Goal: Task Accomplishment & Management: Complete application form

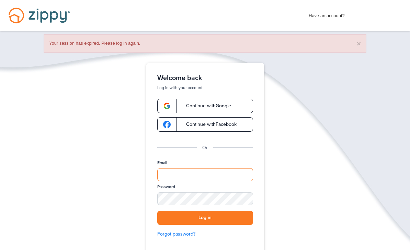
click at [205, 171] on div "Verify your Email We just resent an email with a link to set your password to .…" at bounding box center [204, 180] width 137 height 234
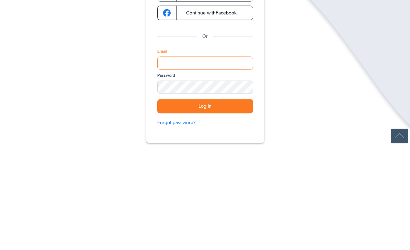
type input "**********"
click at [205, 204] on button "Log in" at bounding box center [205, 211] width 96 height 14
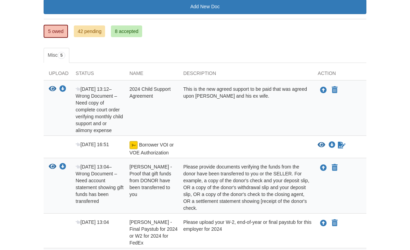
scroll to position [101, 0]
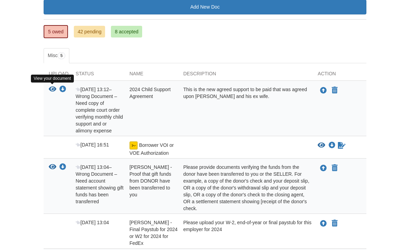
click at [50, 91] on icon "View 2024 Child Support Agreement" at bounding box center [53, 89] width 8 height 7
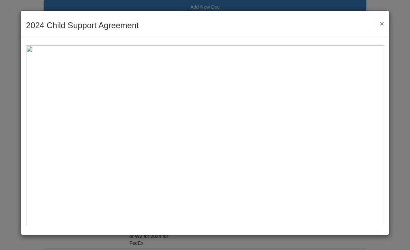
scroll to position [0, 0]
click at [383, 25] on button "×" at bounding box center [380, 23] width 8 height 7
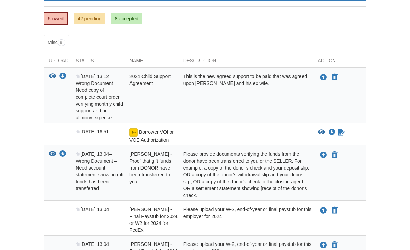
scroll to position [112, 0]
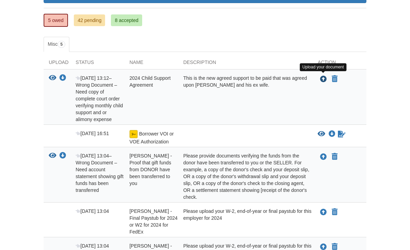
click at [321, 79] on icon "Upload 2024 Child Support Agreement" at bounding box center [323, 79] width 7 height 7
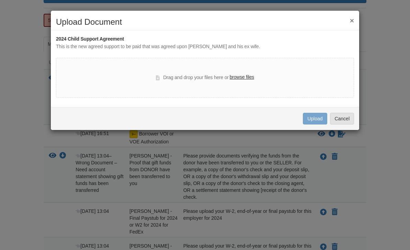
click at [250, 78] on label "browse files" at bounding box center [242, 78] width 24 height 8
click at [0, 0] on input "browse files" at bounding box center [0, 0] width 0 height 0
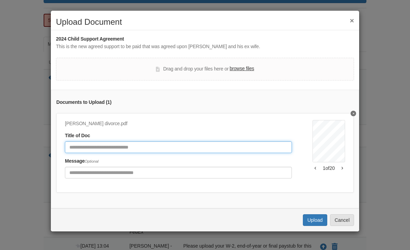
click at [175, 148] on input "Document Title" at bounding box center [178, 147] width 227 height 12
type input "*******"
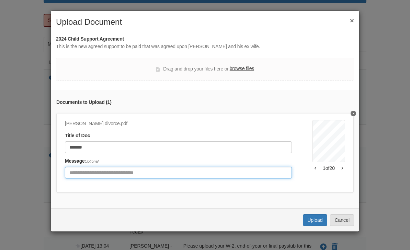
click at [117, 170] on input "Include any comments on this document" at bounding box center [178, 173] width 227 height 12
type input "**********"
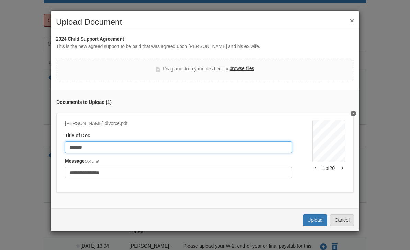
click at [194, 142] on input "*******" at bounding box center [178, 147] width 227 height 12
type input "*"
type input "**********"
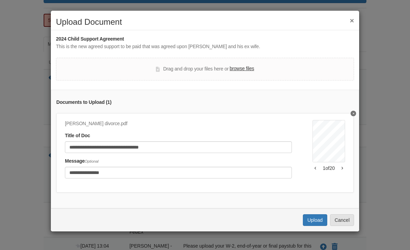
click at [312, 223] on button "Upload" at bounding box center [315, 220] width 24 height 12
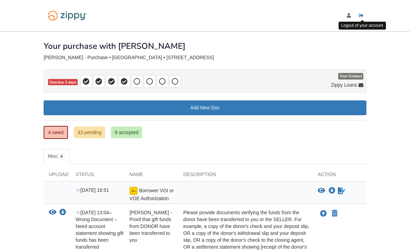
click at [362, 19] on link "Logout" at bounding box center [363, 16] width 8 height 7
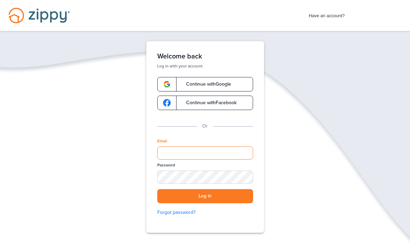
click at [215, 155] on div "Verify your Email We just resent an email with a link to set your password to .…" at bounding box center [204, 158] width 137 height 234
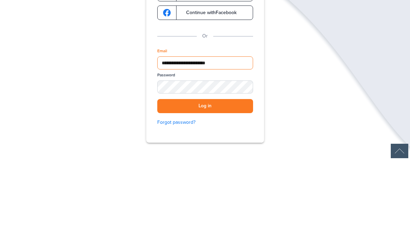
type input "**********"
click at [202, 89] on div "**********" at bounding box center [205, 136] width 118 height 191
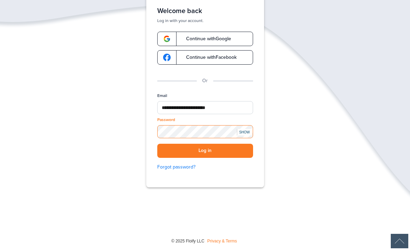
click at [205, 150] on button "Log in" at bounding box center [205, 151] width 96 height 14
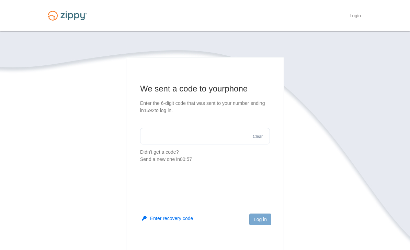
click at [205, 135] on section "We sent a code to your phone Enter the 6-digit code that was sent to your numbe…" at bounding box center [205, 123] width 130 height 80
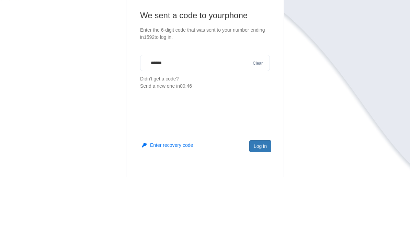
type input "******"
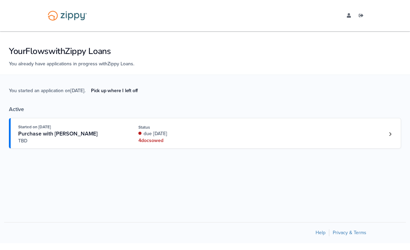
click at [258, 127] on div "Started on [DATE] Purchase with [PERSON_NAME] TBD Status due [DATE] 4 doc s owed" at bounding box center [201, 133] width 367 height 21
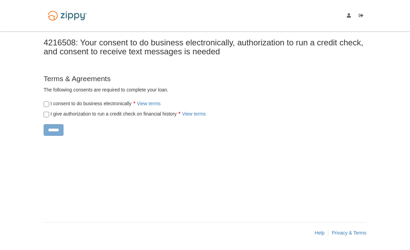
click at [43, 105] on div "I consent to do business electronically View terms" at bounding box center [180, 102] width 285 height 10
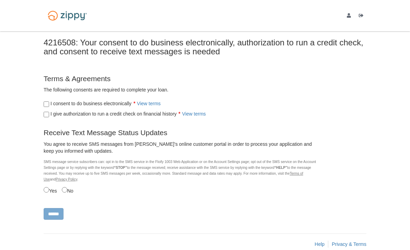
click at [48, 117] on form "Terms & Agreements The following consents are required to complete your loan. ×…" at bounding box center [181, 147] width 275 height 146
click at [54, 210] on input "******" at bounding box center [54, 214] width 20 height 12
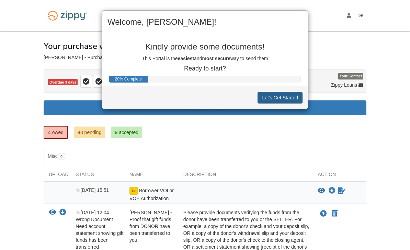
click at [274, 102] on button "Let's Get Started" at bounding box center [280, 98] width 45 height 12
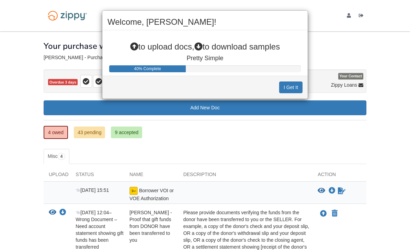
click at [286, 90] on button "I Get It" at bounding box center [290, 87] width 23 height 12
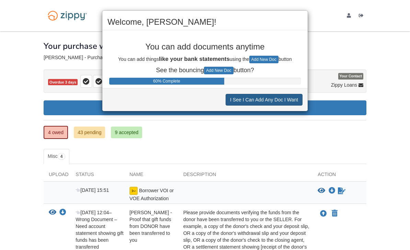
click at [286, 100] on button "I See I Can Add Any Doc I Want" at bounding box center [264, 100] width 77 height 12
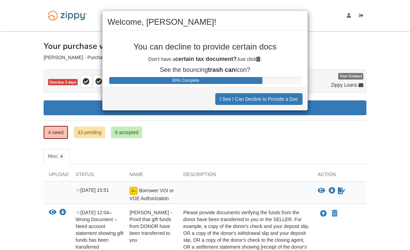
click at [286, 101] on button "I See I Can Decline to Provide a Doc" at bounding box center [258, 99] width 87 height 12
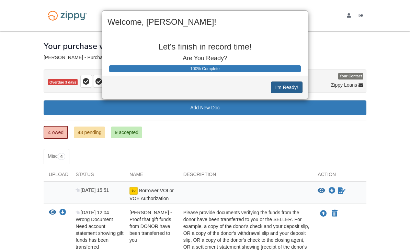
click at [288, 89] on button "I'm Ready!" at bounding box center [287, 87] width 32 height 12
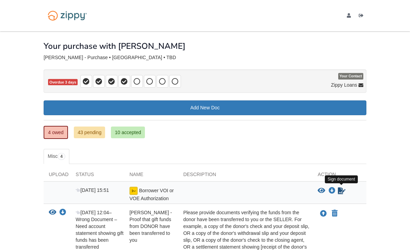
click at [341, 191] on icon "Sign Form" at bounding box center [342, 190] width 8 height 7
drag, startPoint x: 0, startPoint y: 0, endPoint x: 361, endPoint y: 16, distance: 361.4
click at [361, 16] on icon "Log out" at bounding box center [361, 15] width 5 height 5
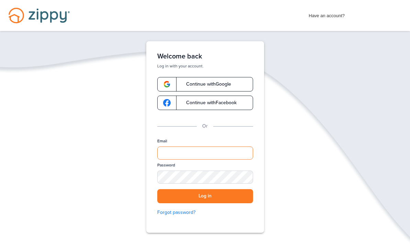
drag, startPoint x: 0, startPoint y: 0, endPoint x: 237, endPoint y: 241, distance: 338.1
click at [237, 151] on div "Verify your Email We just resent an email with a link to set your password to .…" at bounding box center [204, 158] width 137 height 234
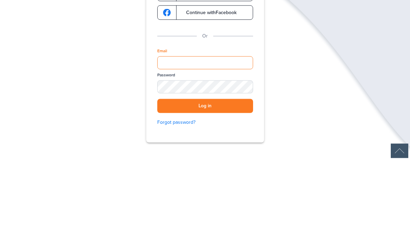
type input "**********"
click at [205, 189] on button "Log in" at bounding box center [205, 196] width 96 height 14
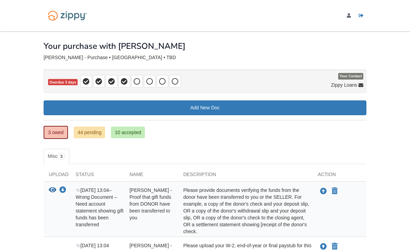
click at [364, 17] on icon "Log out" at bounding box center [361, 15] width 5 height 5
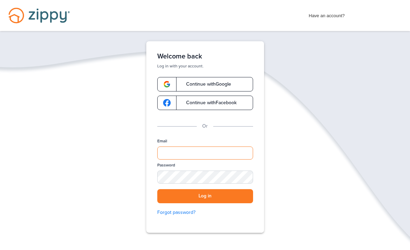
click at [204, 150] on input "Email" at bounding box center [205, 152] width 96 height 13
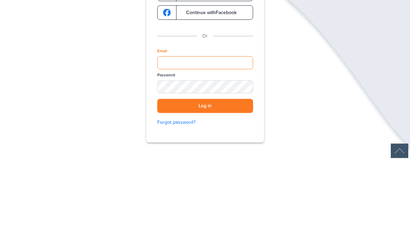
type input "**********"
click at [205, 189] on button "Log in" at bounding box center [205, 196] width 96 height 14
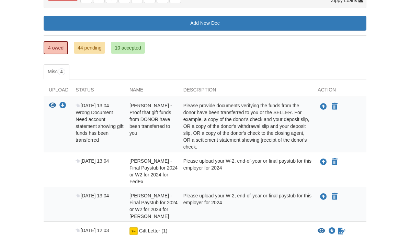
scroll to position [104, 0]
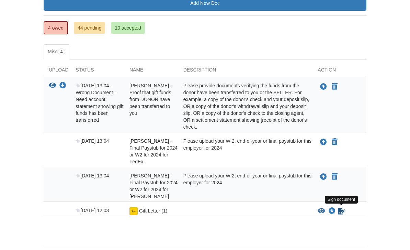
click at [341, 212] on icon "Sign Form" at bounding box center [342, 210] width 8 height 7
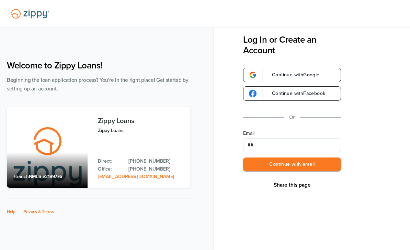
type input "*"
type input "**********"
click at [292, 165] on button "Continue with email" at bounding box center [292, 164] width 98 height 14
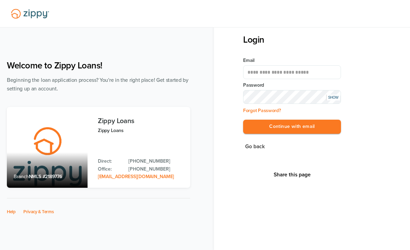
click at [292, 127] on button "Continue with email" at bounding box center [292, 127] width 98 height 14
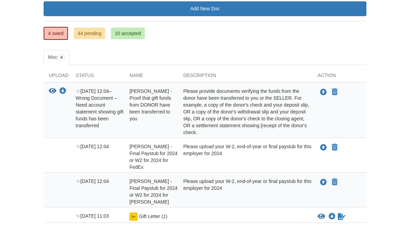
scroll to position [104, 0]
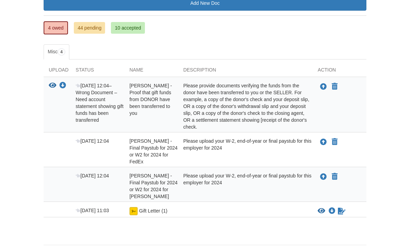
click at [345, 214] on div "[DATE] 11:03 Gift Letter (1) View blank/sample document View blank/sample docum…" at bounding box center [205, 209] width 323 height 15
click at [341, 211] on icon "Sign Form" at bounding box center [342, 210] width 8 height 7
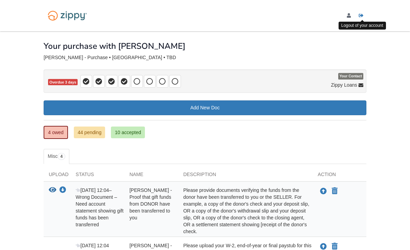
click at [364, 18] on link "Logout" at bounding box center [363, 16] width 8 height 7
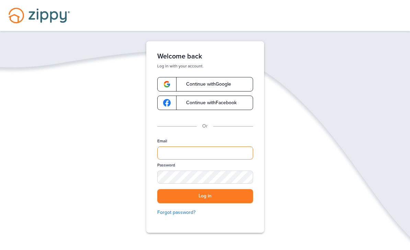
click at [172, 155] on div "Verify your Email We just resent an email with a link to set your password to .…" at bounding box center [204, 158] width 137 height 234
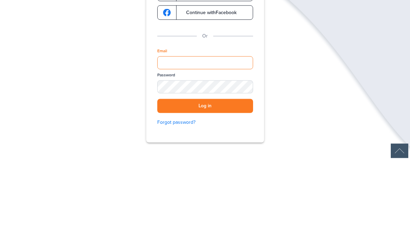
scroll to position [45, 0]
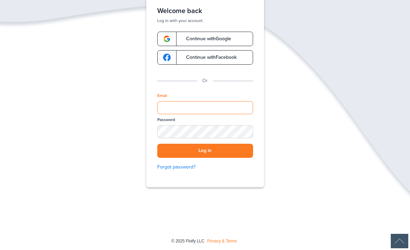
type input "**********"
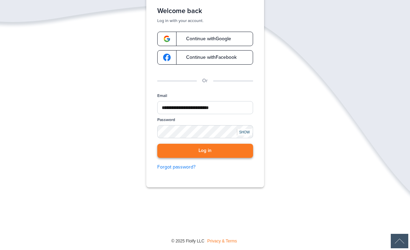
click at [215, 149] on button "Log in" at bounding box center [205, 151] width 96 height 14
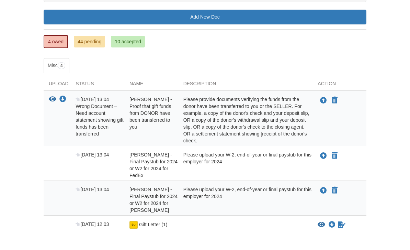
scroll to position [104, 0]
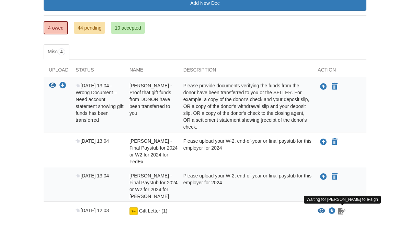
click at [345, 213] on icon "Waiting for your co-borrower to e-sign" at bounding box center [342, 210] width 8 height 7
click at [343, 213] on icon "Waiting for your co-borrower to e-sign" at bounding box center [342, 210] width 8 height 7
click at [341, 213] on icon "Waiting for your co-borrower to e-sign" at bounding box center [342, 210] width 8 height 7
click at [367, 210] on div "× × × Pending Add Document Notice document will be included in the email sent t…" at bounding box center [204, 96] width 333 height 339
click at [339, 213] on icon "Waiting for your co-borrower to e-sign" at bounding box center [342, 210] width 8 height 7
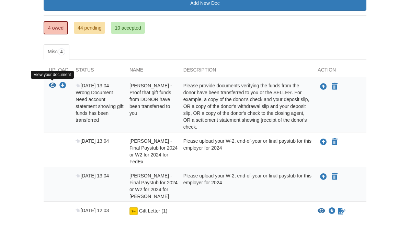
click at [51, 88] on icon "View Brooke Moore - Proof that gift funds from DONOR have been transferred to y…" at bounding box center [53, 85] width 8 height 7
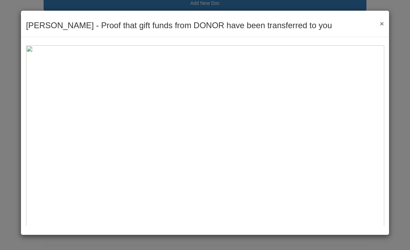
scroll to position [0, 0]
click at [78, 137] on img at bounding box center [205, 224] width 358 height 358
click at [92, 118] on img at bounding box center [205, 224] width 358 height 358
click at [381, 24] on button "×" at bounding box center [380, 23] width 8 height 7
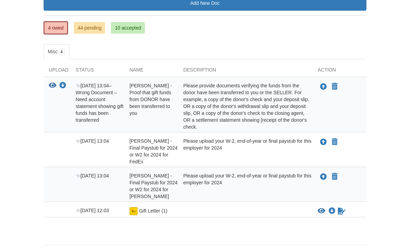
click at [136, 25] on link "10 accepted" at bounding box center [128, 28] width 34 height 12
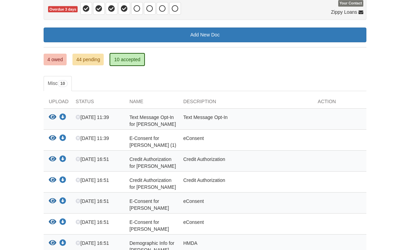
scroll to position [72, 0]
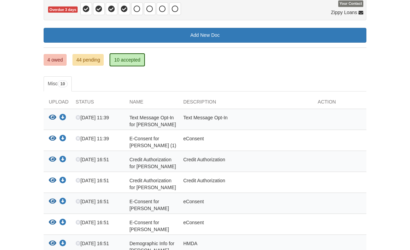
click at [91, 56] on link "44 pending" at bounding box center [87, 60] width 31 height 12
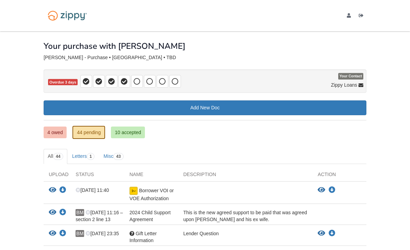
click at [55, 136] on link "4 owed" at bounding box center [55, 132] width 23 height 12
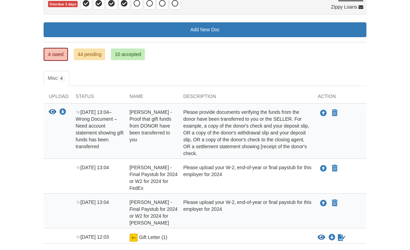
scroll to position [104, 0]
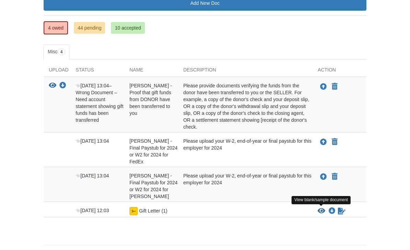
click at [323, 210] on icon "View Gift Letter (1)" at bounding box center [322, 210] width 8 height 7
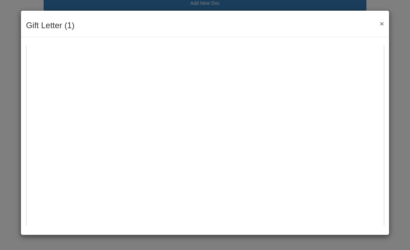
scroll to position [170, 0]
